Goal: Transaction & Acquisition: Purchase product/service

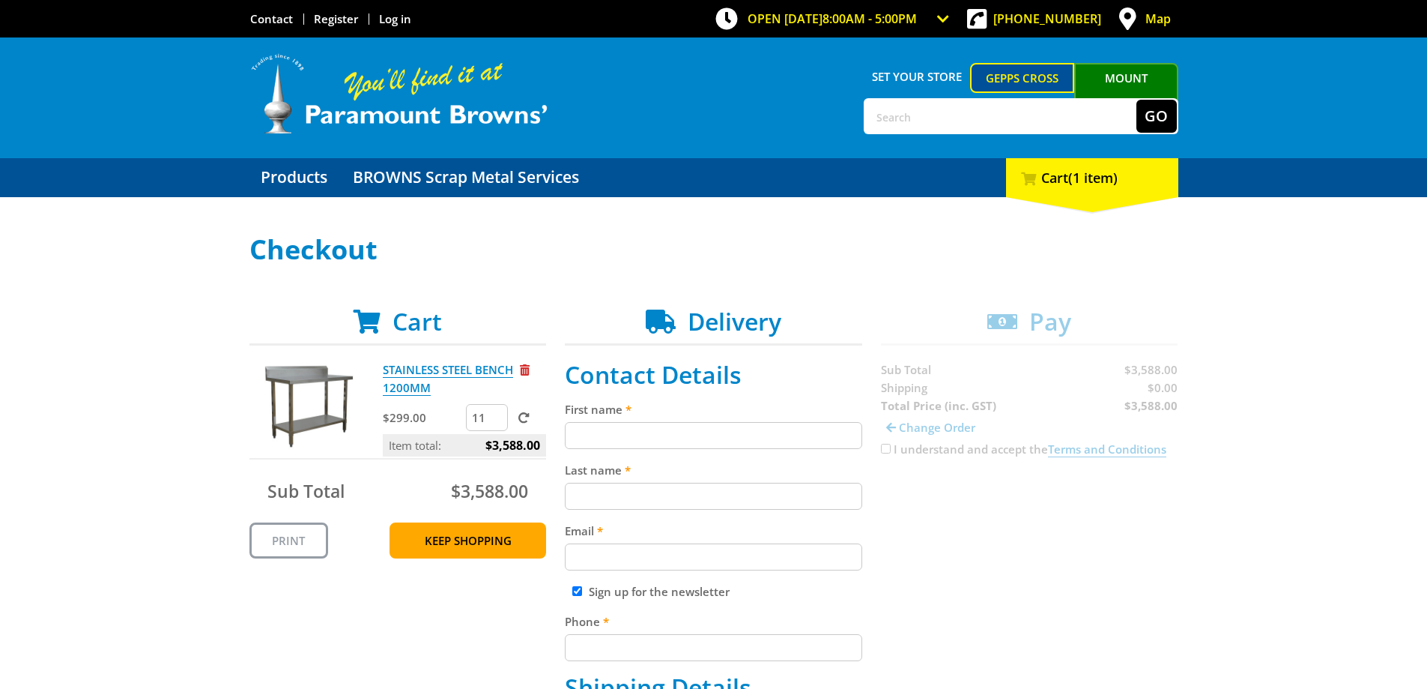
click at [494, 420] on input "11" at bounding box center [487, 417] width 42 height 27
click at [494, 420] on input "10" at bounding box center [487, 417] width 42 height 27
click at [494, 420] on input "9" at bounding box center [487, 417] width 42 height 27
click at [494, 420] on input "8" at bounding box center [487, 417] width 42 height 27
click at [494, 420] on input "7" at bounding box center [487, 417] width 42 height 27
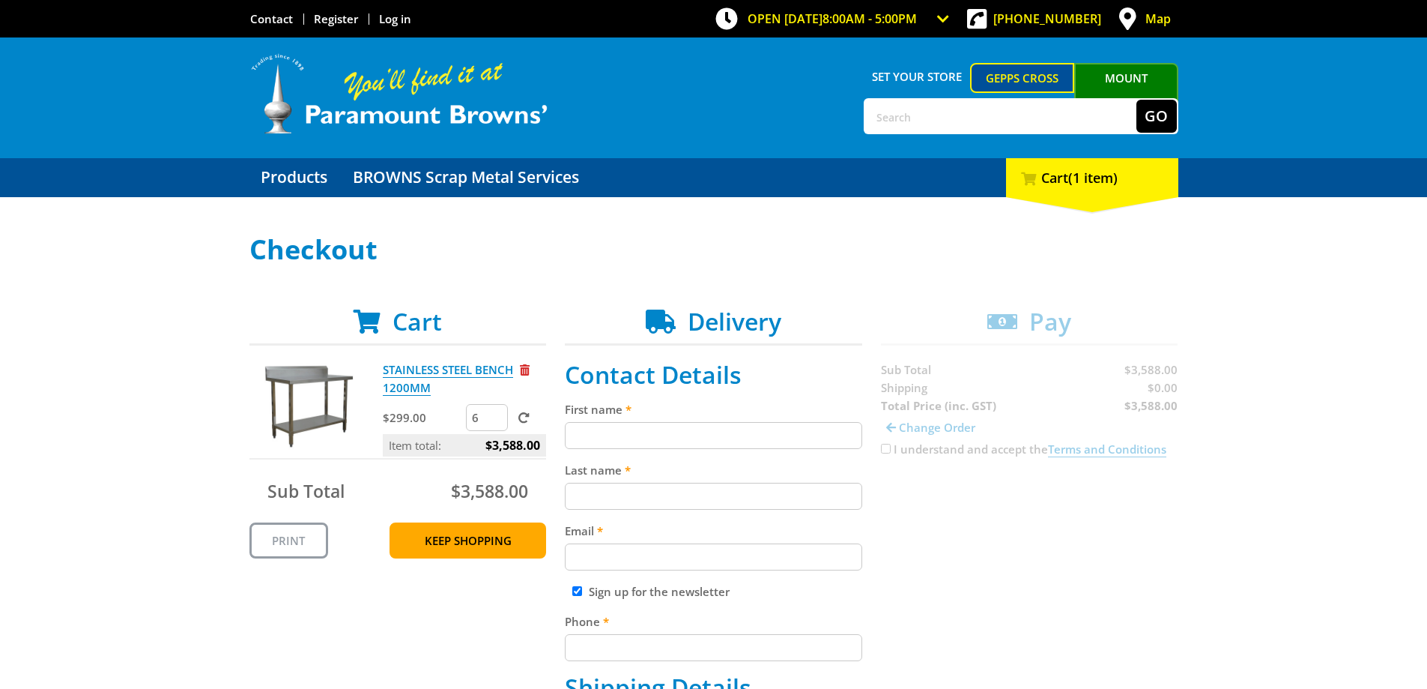
type input "6"
click at [494, 420] on input "6" at bounding box center [487, 417] width 42 height 27
click at [462, 535] on link "Keep Shopping" at bounding box center [468, 540] width 157 height 36
click at [499, 426] on input "12" at bounding box center [487, 417] width 42 height 27
click at [497, 420] on input "11" at bounding box center [487, 417] width 42 height 27
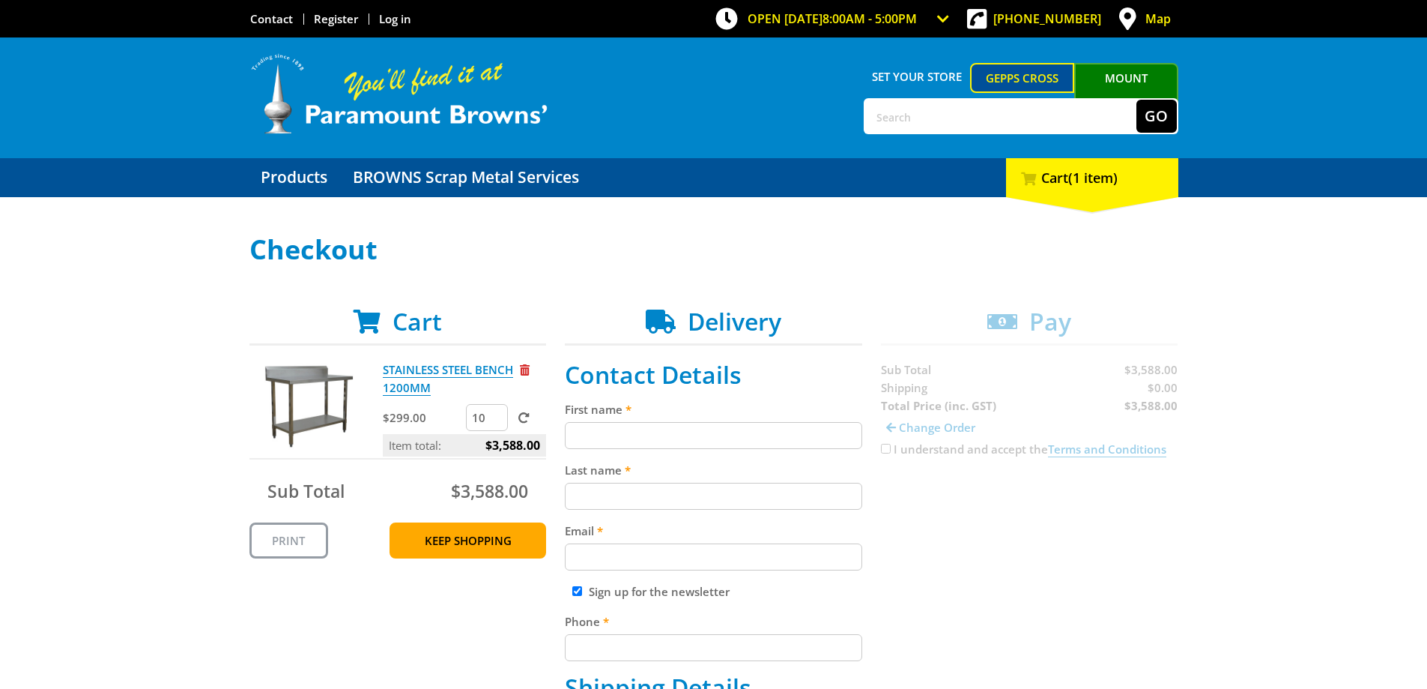
click at [497, 420] on input "10" at bounding box center [487, 417] width 42 height 27
click at [497, 420] on input "9" at bounding box center [487, 417] width 42 height 27
click at [497, 420] on input "8" at bounding box center [487, 417] width 42 height 27
click at [497, 420] on input "7" at bounding box center [487, 417] width 42 height 27
type input "6"
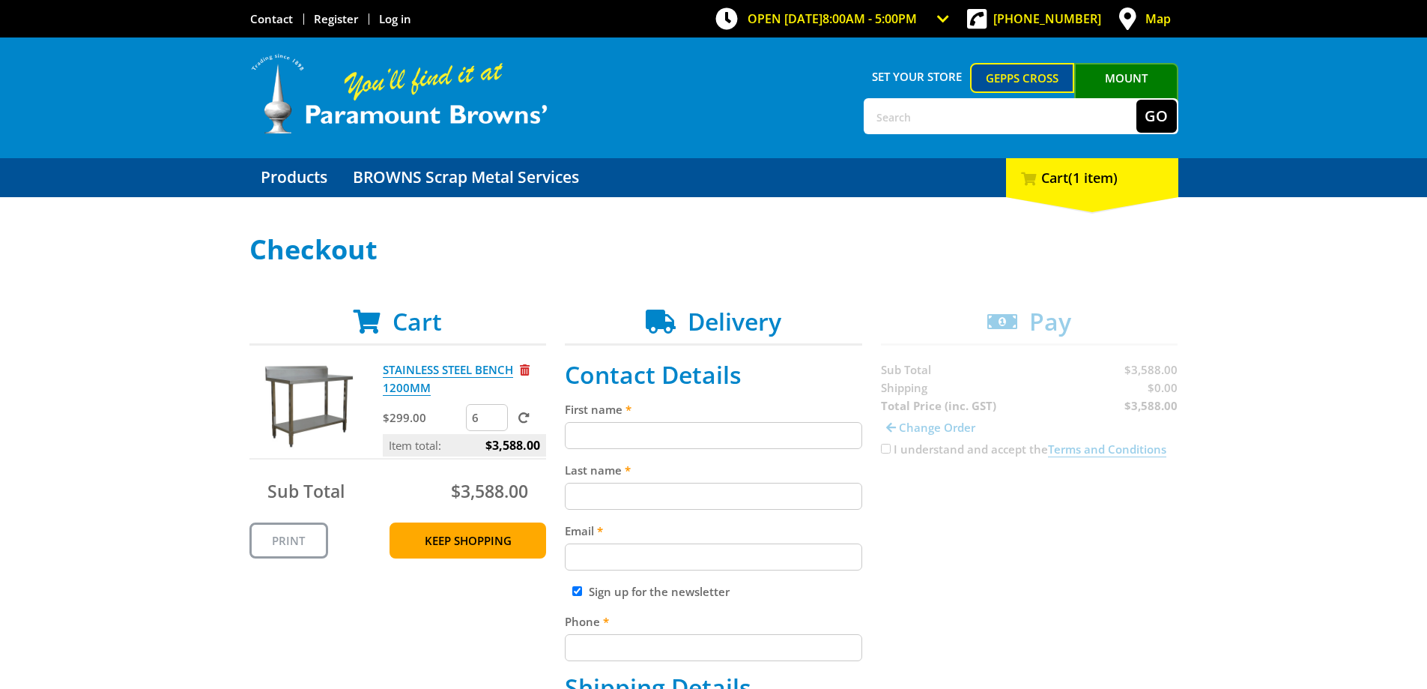
click at [497, 420] on input "6" at bounding box center [487, 417] width 42 height 27
click at [523, 420] on span at bounding box center [523, 417] width 11 height 11
click at [0, 0] on input "submit" at bounding box center [0, 0] width 0 height 0
drag, startPoint x: 387, startPoint y: 373, endPoint x: 1245, endPoint y: 475, distance: 864.6
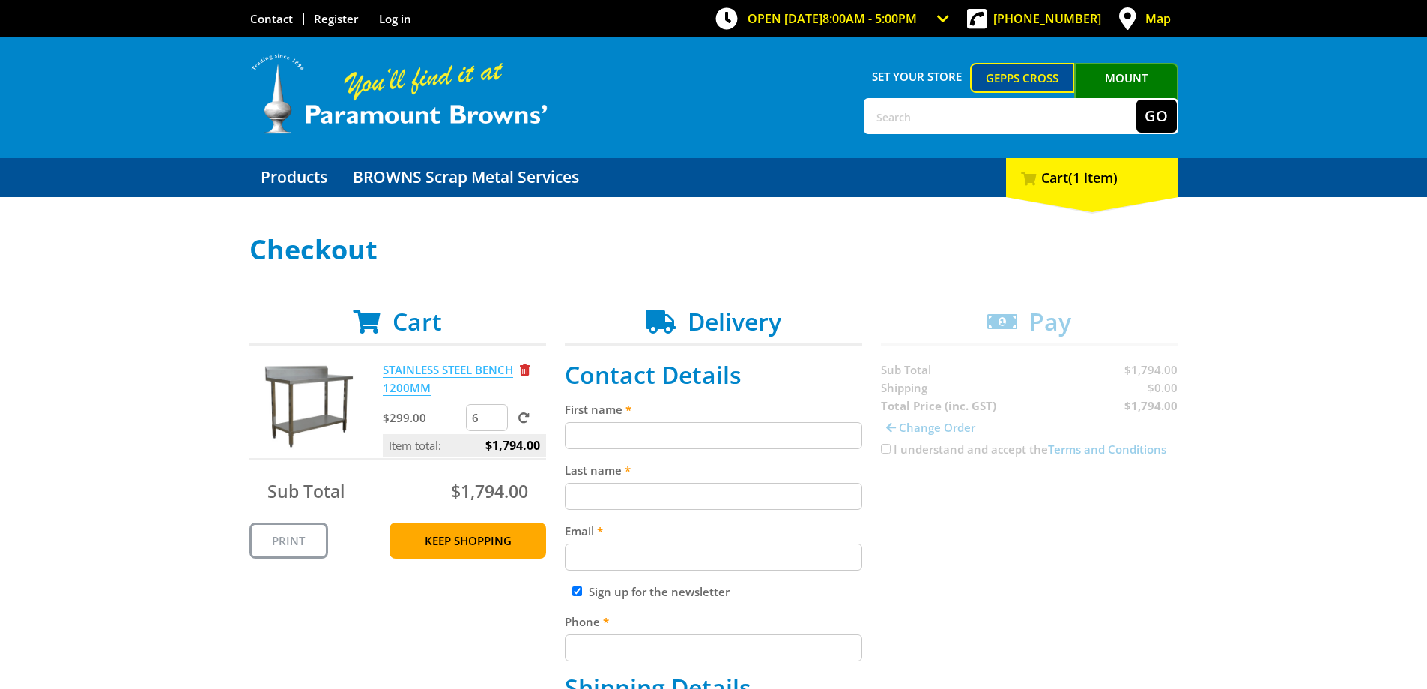
click at [428, 369] on link "STAINLESS STEEL BENCH 1200MM" at bounding box center [448, 379] width 130 height 34
drag, startPoint x: 1143, startPoint y: 495, endPoint x: 1030, endPoint y: 530, distance: 118.3
